Goal: Navigation & Orientation: Find specific page/section

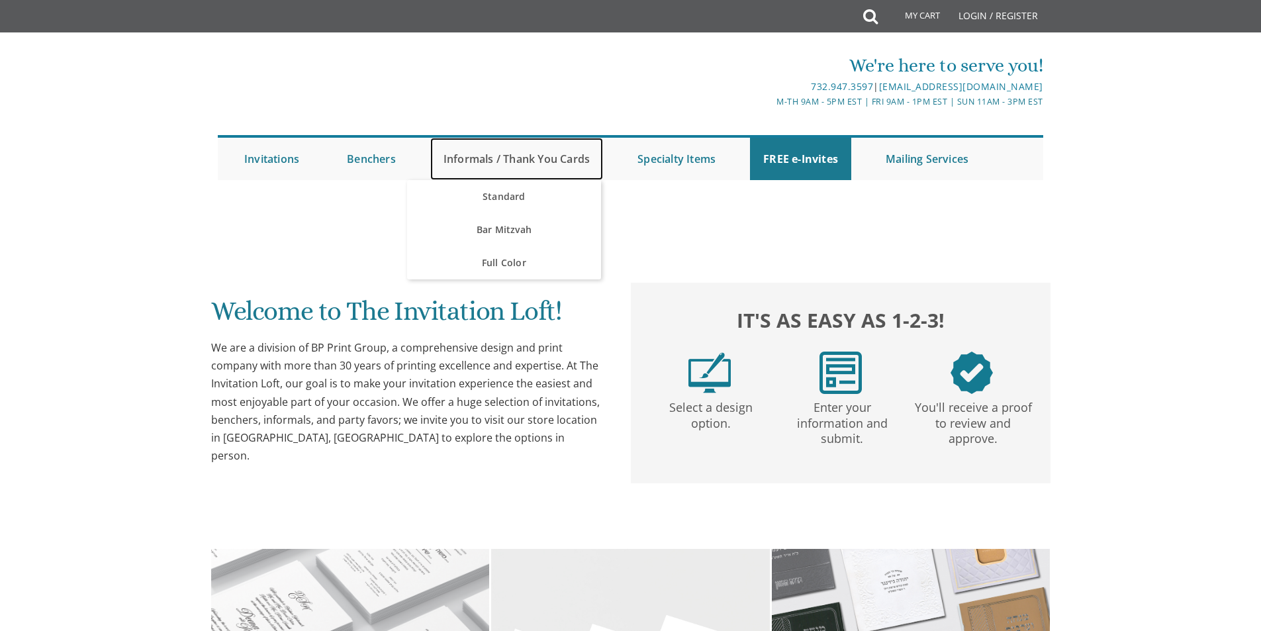
click at [532, 163] on link "Informals / Thank You Cards" at bounding box center [516, 159] width 173 height 42
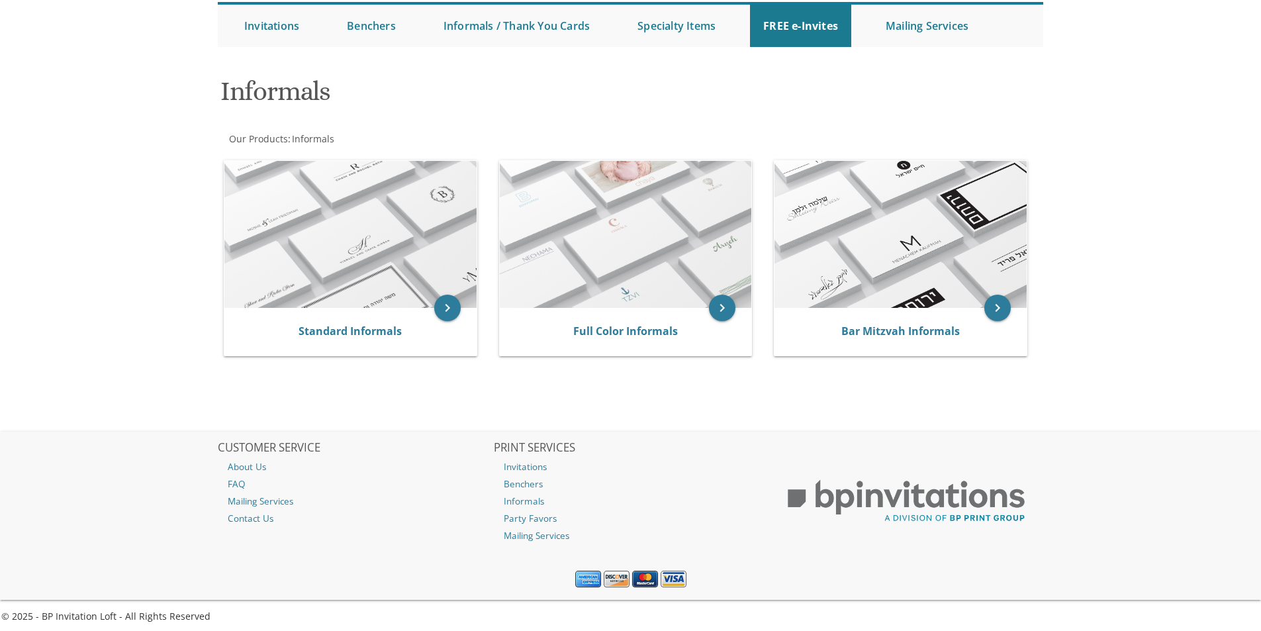
scroll to position [138, 0]
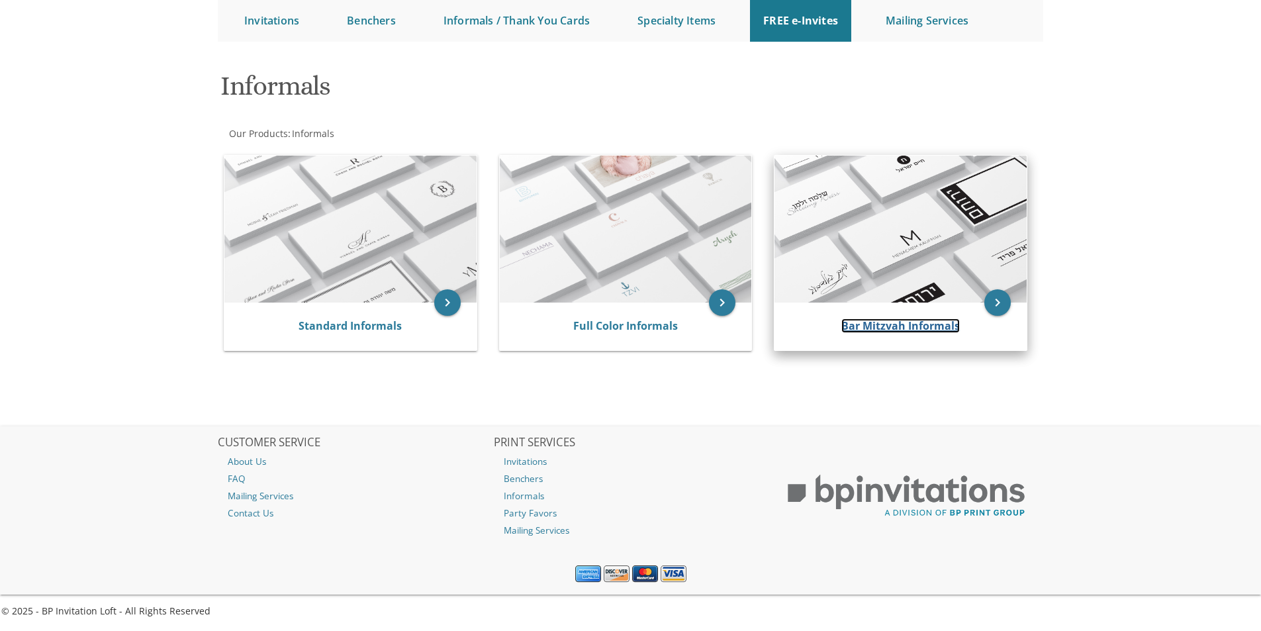
click at [933, 328] on link "Bar Mitzvah Informals" at bounding box center [900, 325] width 119 height 15
click at [896, 328] on link "Bar Mitzvah Informals" at bounding box center [900, 325] width 119 height 15
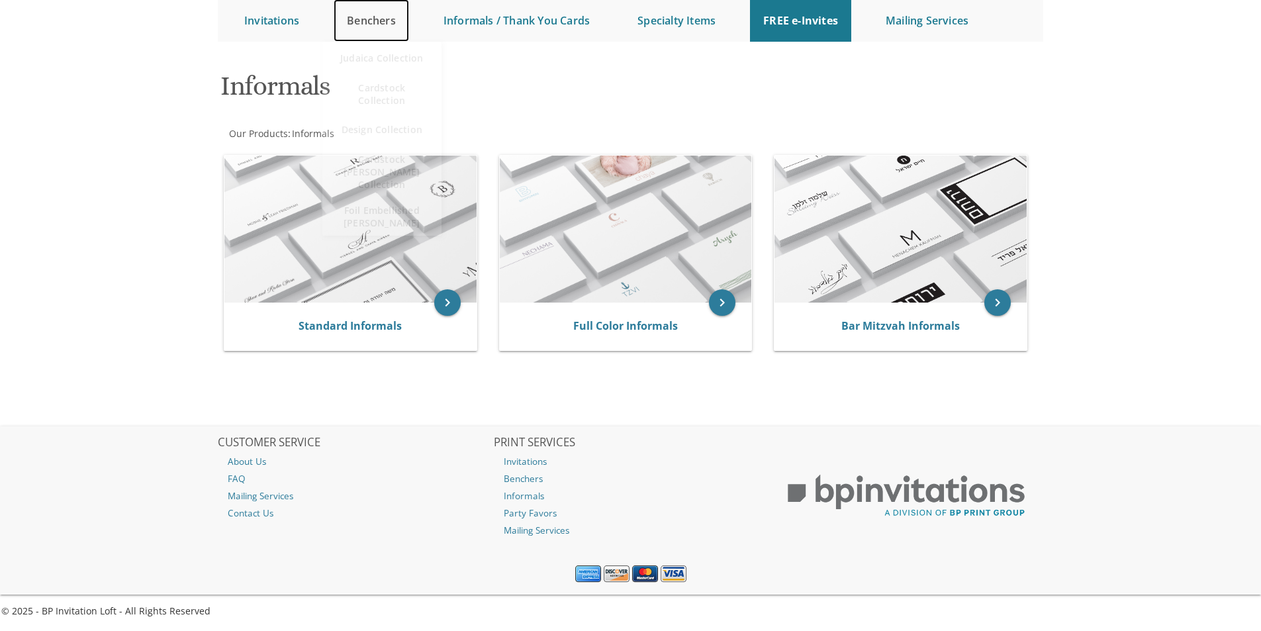
click at [371, 26] on link "Benchers" at bounding box center [371, 20] width 75 height 42
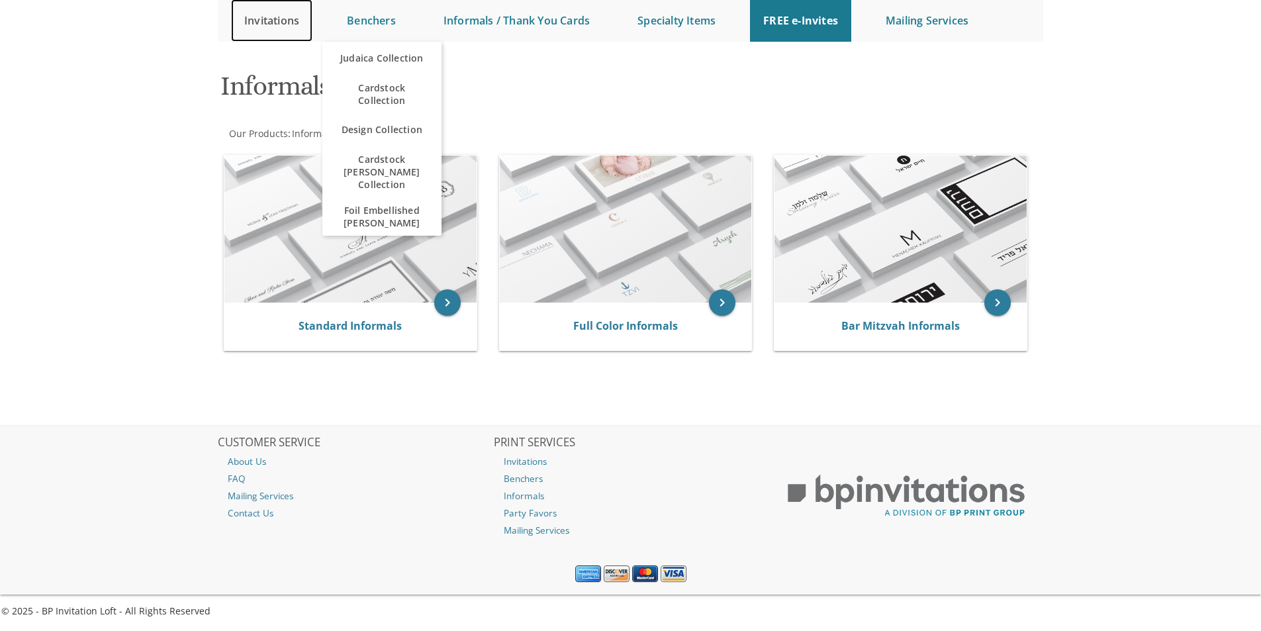
click at [277, 23] on link "Invitations" at bounding box center [271, 20] width 81 height 42
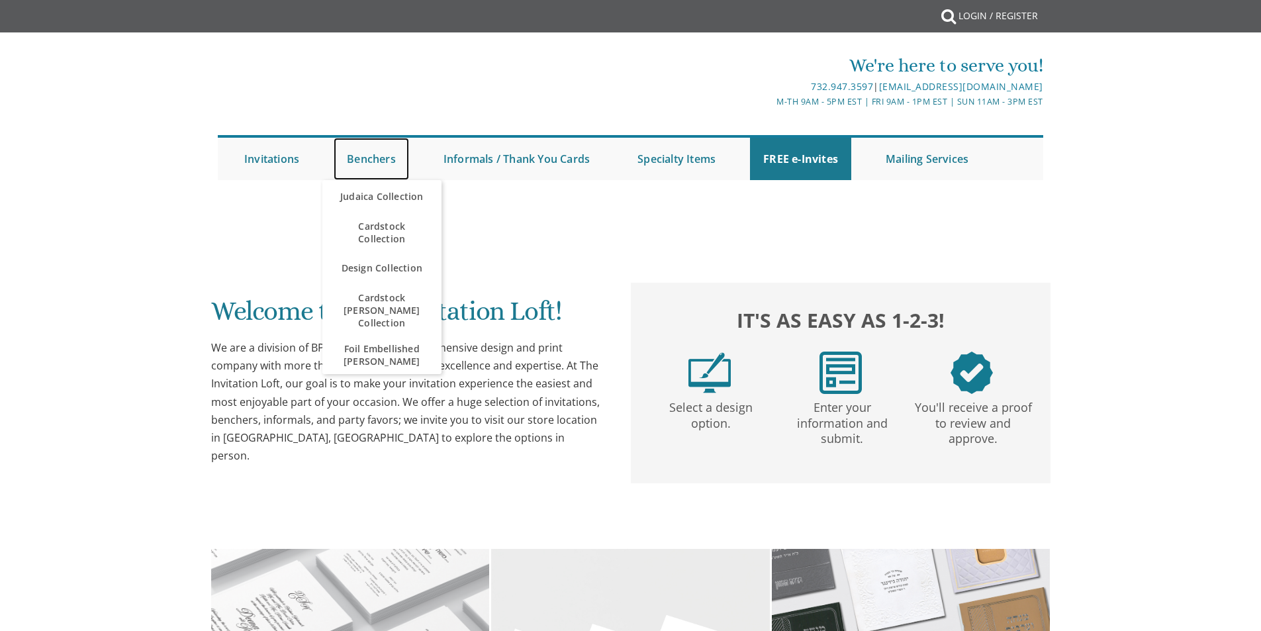
click at [389, 158] on link "Benchers" at bounding box center [371, 159] width 75 height 42
click at [377, 157] on link "Benchers" at bounding box center [371, 159] width 75 height 42
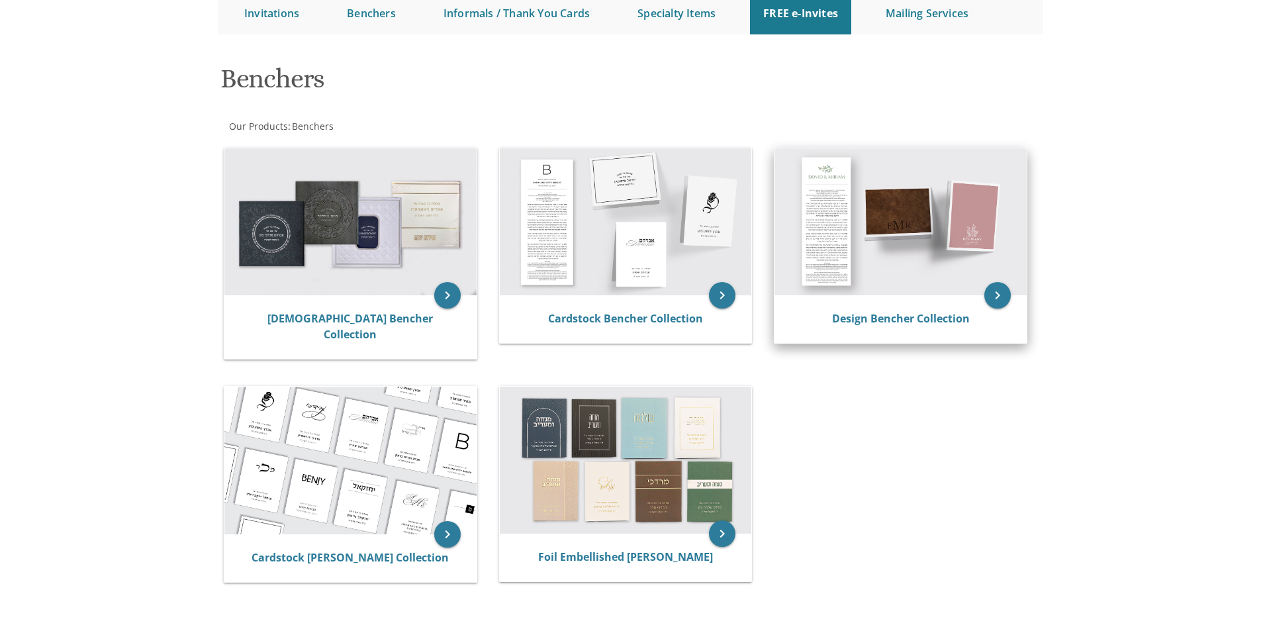
scroll to position [132, 0]
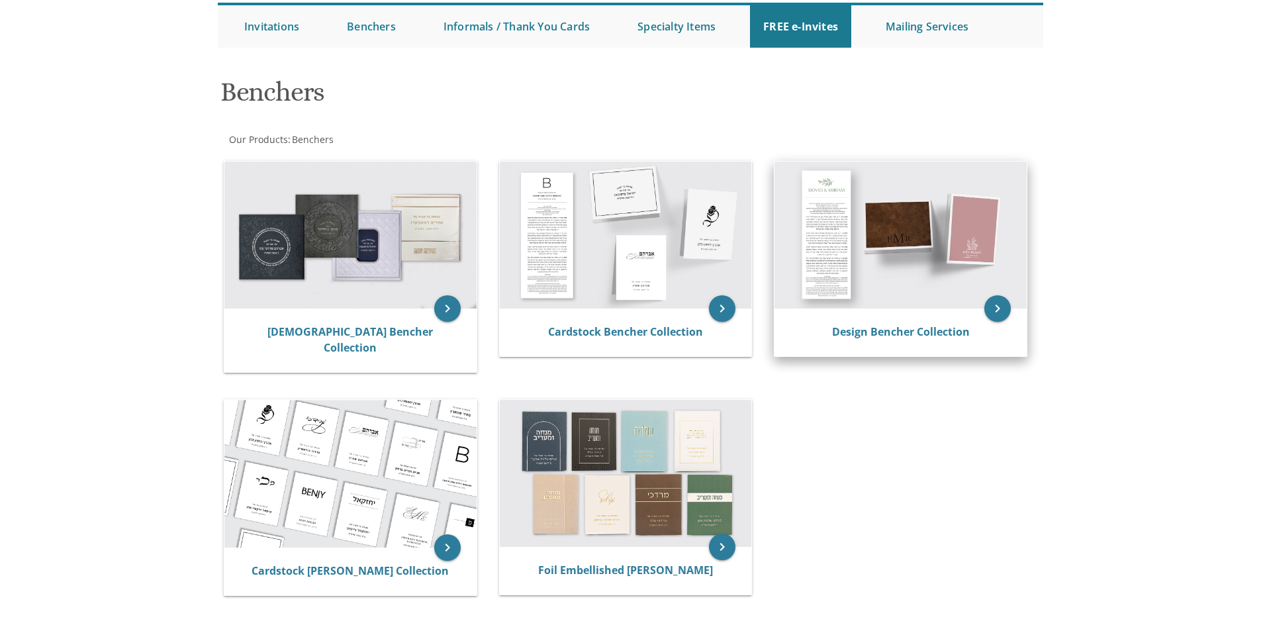
click at [905, 250] on img at bounding box center [901, 235] width 252 height 147
click at [880, 336] on link "Design Bencher Collection" at bounding box center [901, 331] width 138 height 15
click at [998, 308] on icon "keyboard_arrow_right" at bounding box center [997, 308] width 26 height 26
click at [868, 334] on link "Design Bencher Collection" at bounding box center [901, 331] width 138 height 15
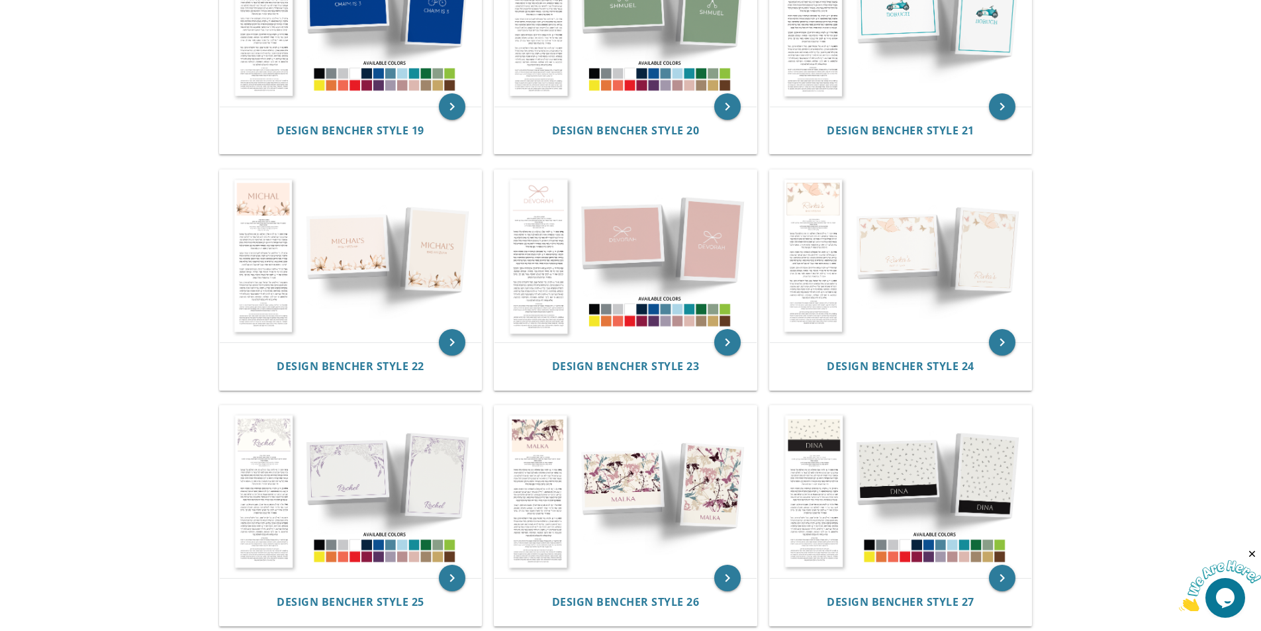
scroll to position [1854, 0]
